Goal: Transaction & Acquisition: Purchase product/service

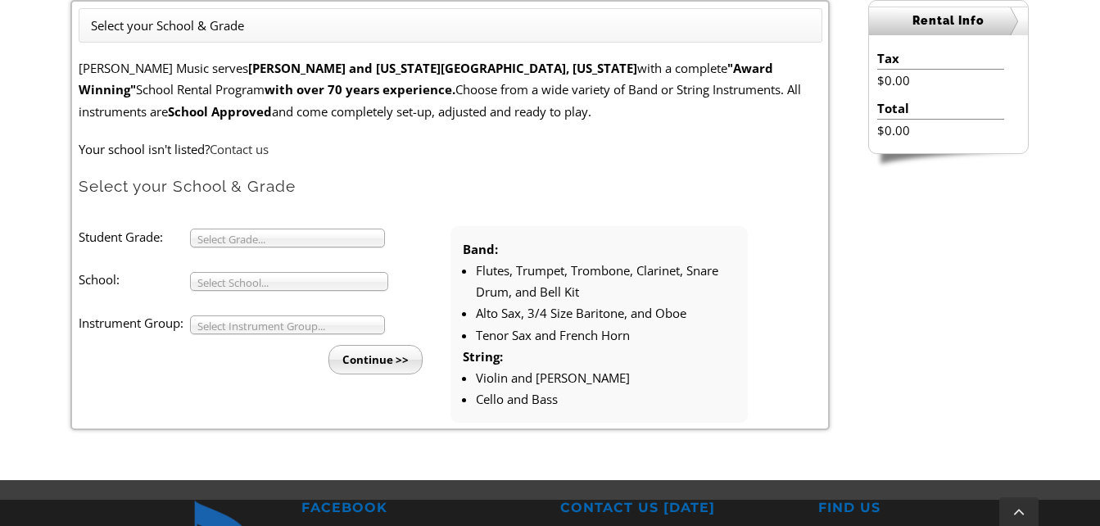
scroll to position [459, 0]
click at [334, 231] on span "Select Grade..." at bounding box center [279, 238] width 165 height 20
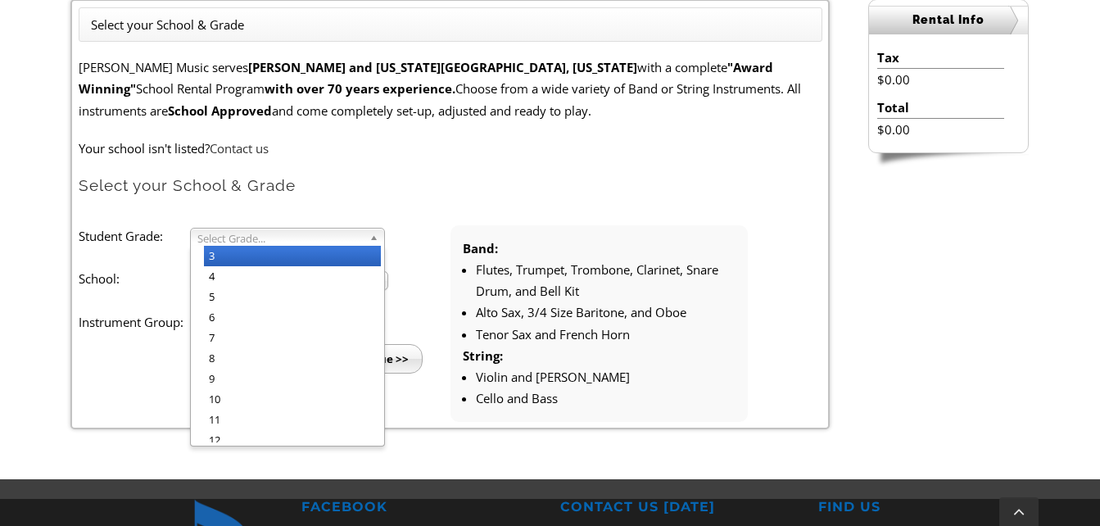
click at [323, 251] on li "3" at bounding box center [292, 256] width 177 height 20
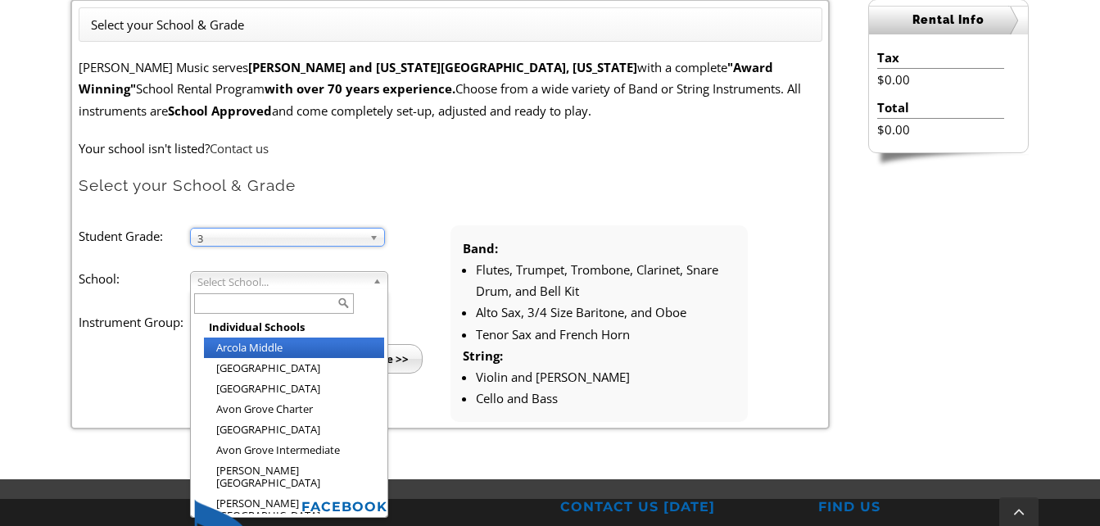
click at [273, 278] on span "Select School..." at bounding box center [281, 282] width 169 height 20
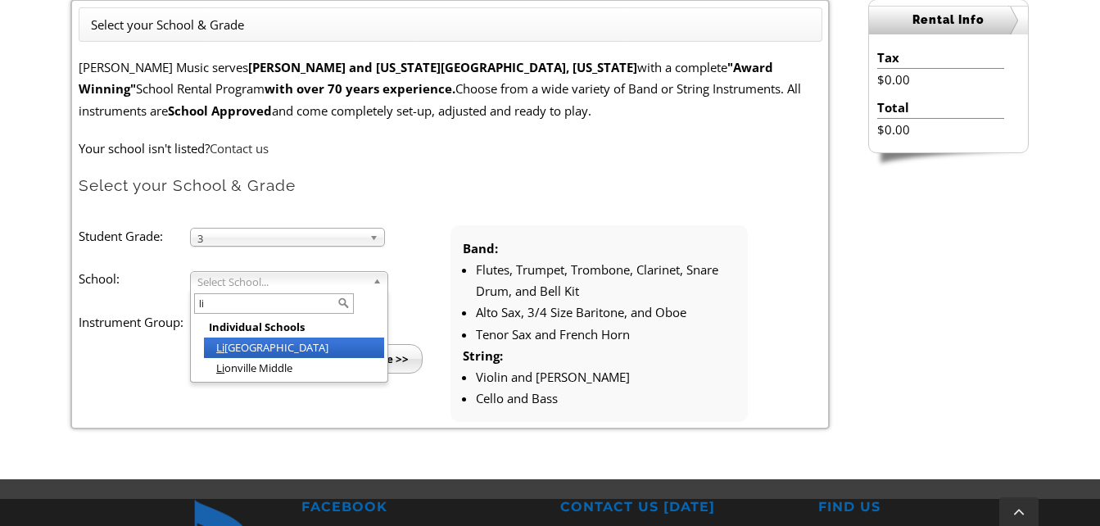
type input "li"
click at [270, 353] on li "[GEOGRAPHIC_DATA]" at bounding box center [294, 347] width 180 height 20
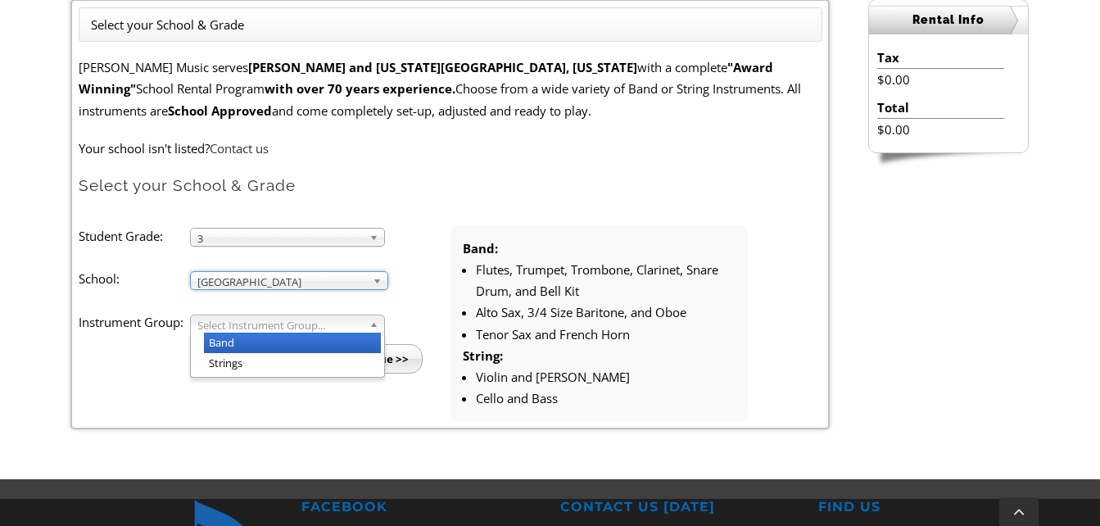
click at [248, 319] on span "Select Instrument Group..." at bounding box center [279, 325] width 165 height 20
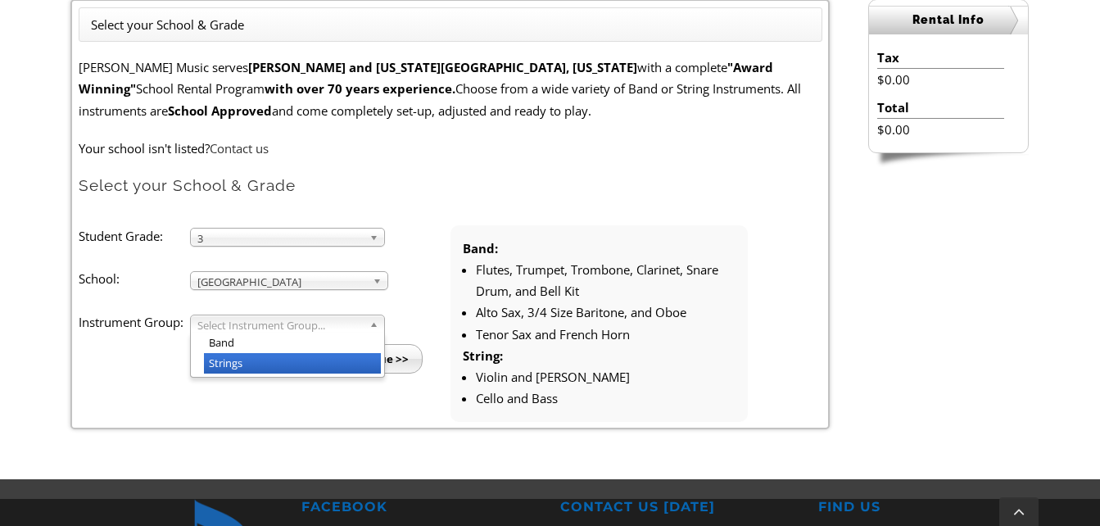
click at [242, 368] on li "Strings" at bounding box center [292, 363] width 177 height 20
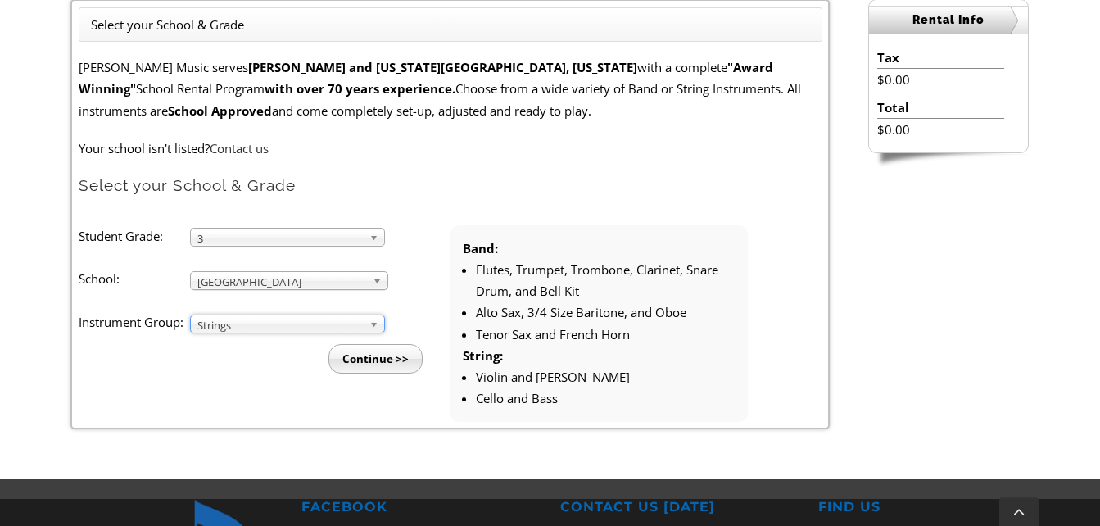
click at [374, 368] on input "Continue >>" at bounding box center [375, 358] width 94 height 29
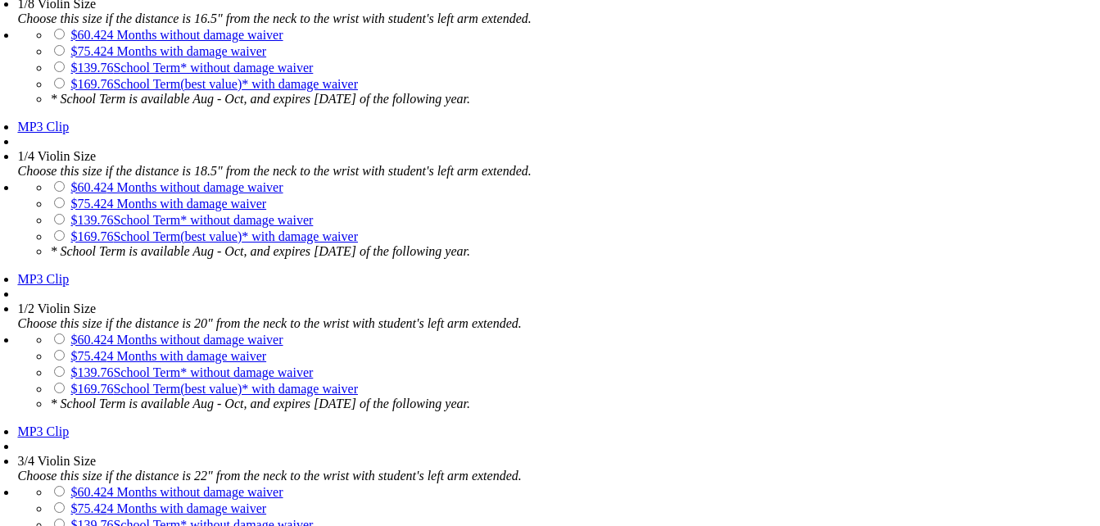
scroll to position [1427, 0]
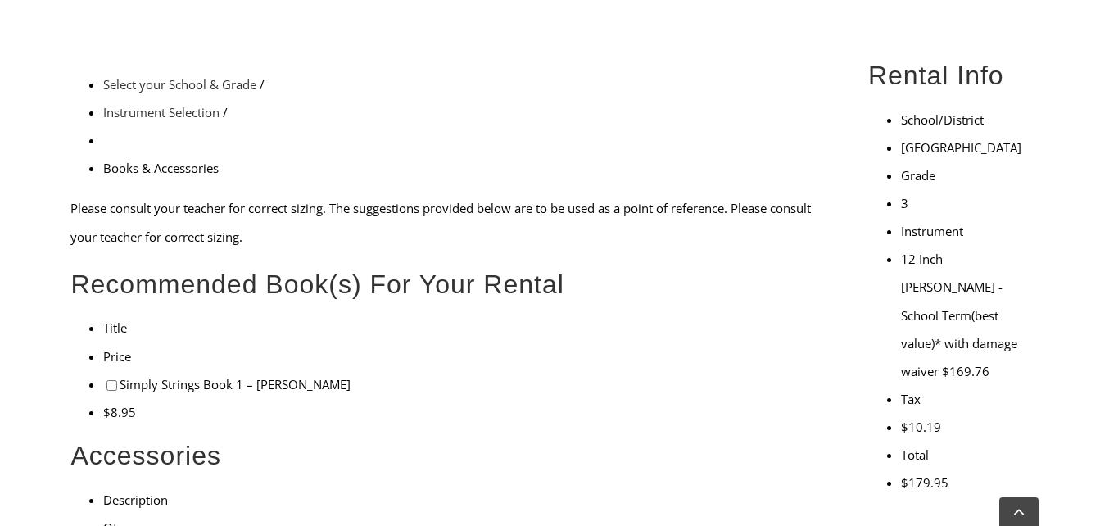
scroll to position [467, 0]
click at [75, 296] on div "Select your School & Grade / Instrument Selection / Books & Accessories Please …" at bounding box center [449, 423] width 759 height 707
checkbox input"] "true"
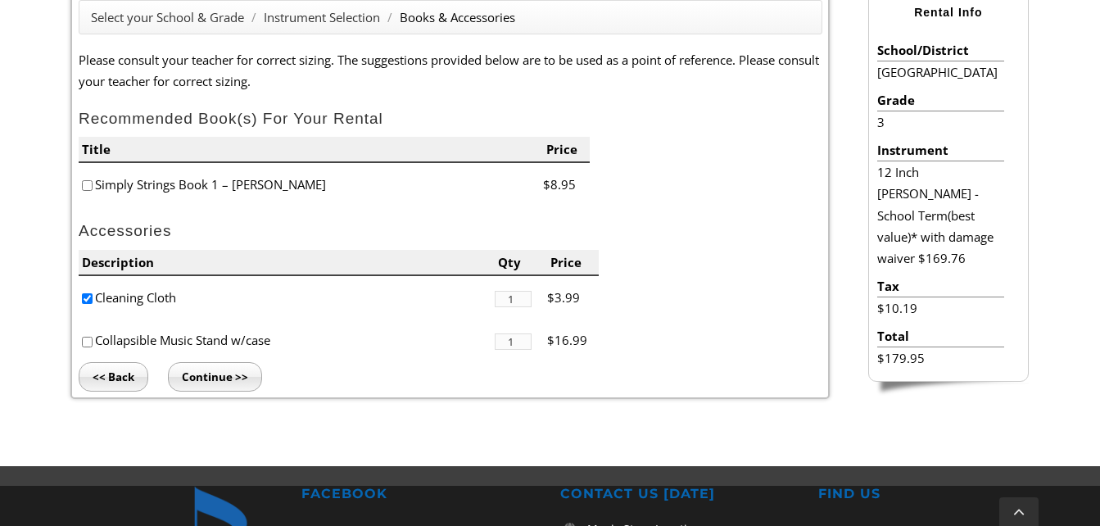
click at [90, 342] on input"] "checkbox" at bounding box center [87, 342] width 11 height 11
checkbox input"] "true"
click at [216, 387] on input "Continue >>" at bounding box center [215, 376] width 94 height 29
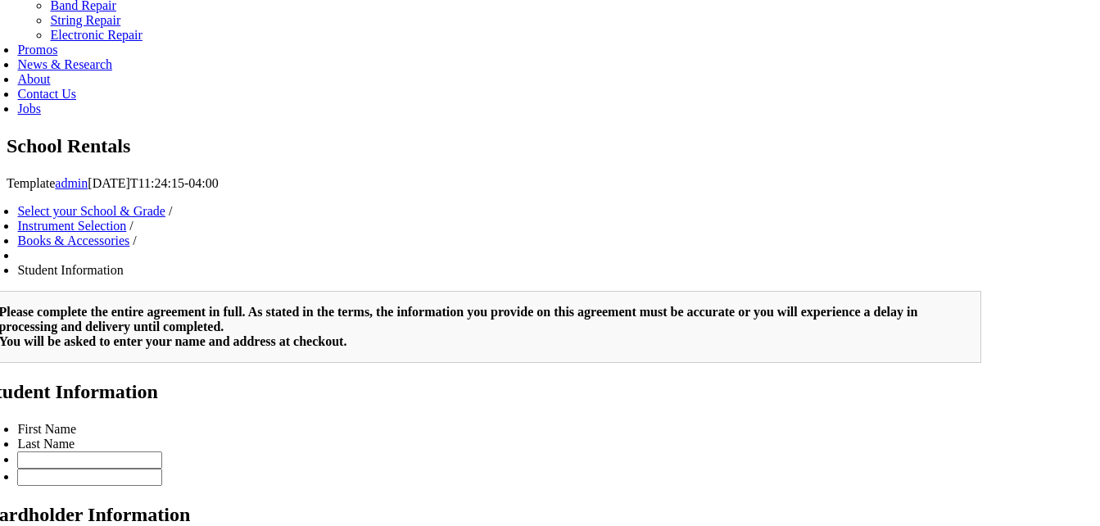
scroll to position [722, 0]
type input "2"
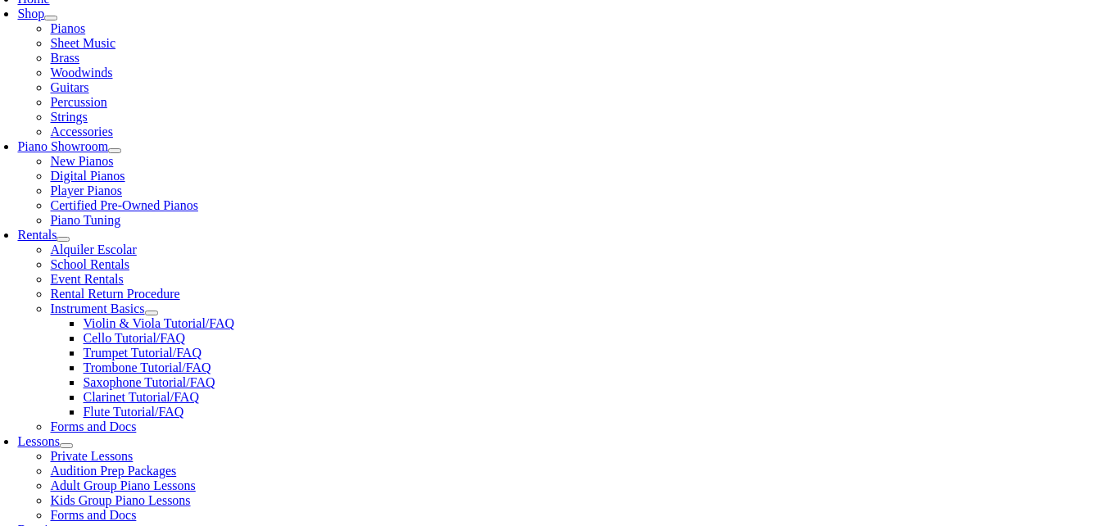
scroll to position [0, 0]
